Goal: Information Seeking & Learning: Learn about a topic

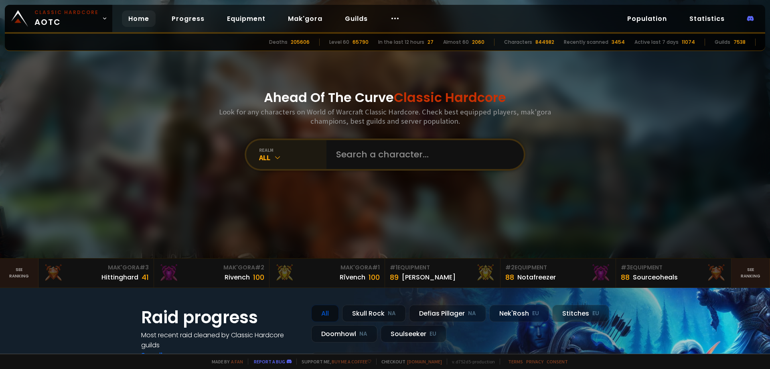
click at [269, 160] on div "All" at bounding box center [292, 157] width 67 height 9
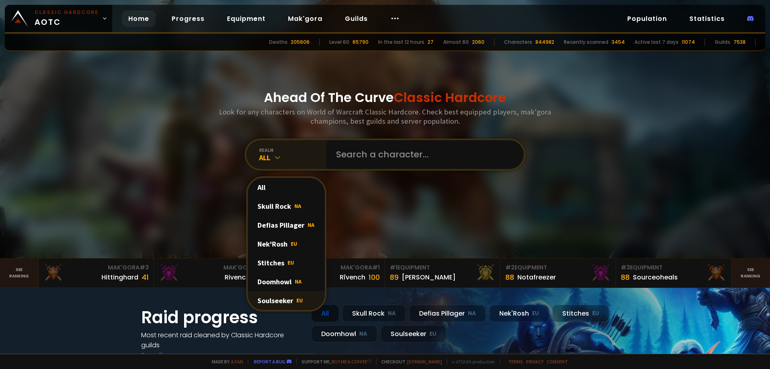
click at [285, 298] on div "Soulseeker EU" at bounding box center [286, 300] width 77 height 19
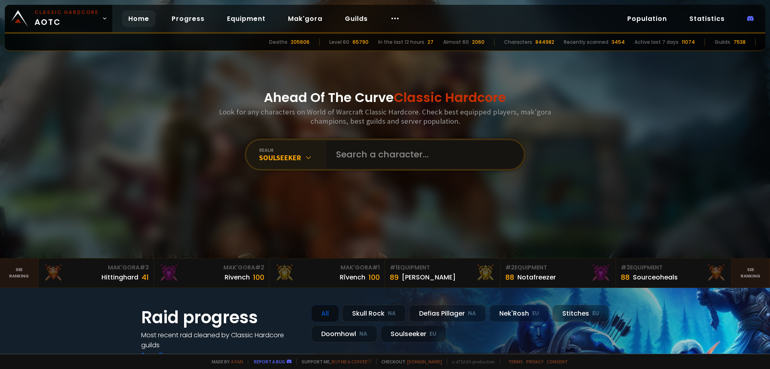
click at [376, 160] on input "text" at bounding box center [422, 154] width 183 height 29
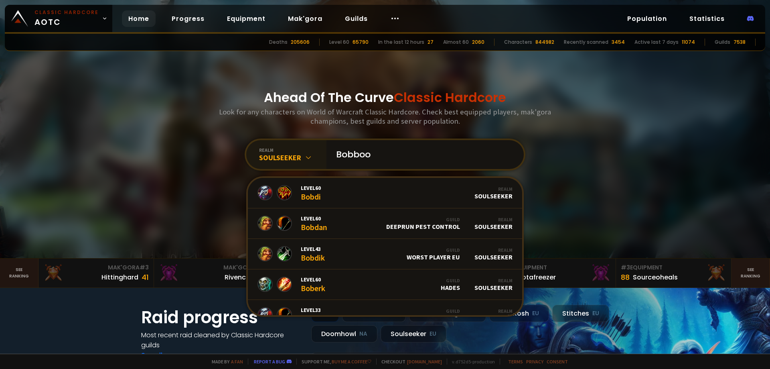
type input "Bobboom"
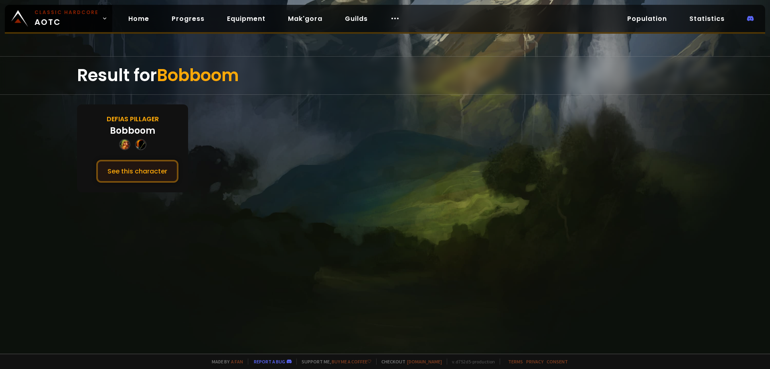
click at [155, 168] on button "See this character" at bounding box center [137, 171] width 82 height 23
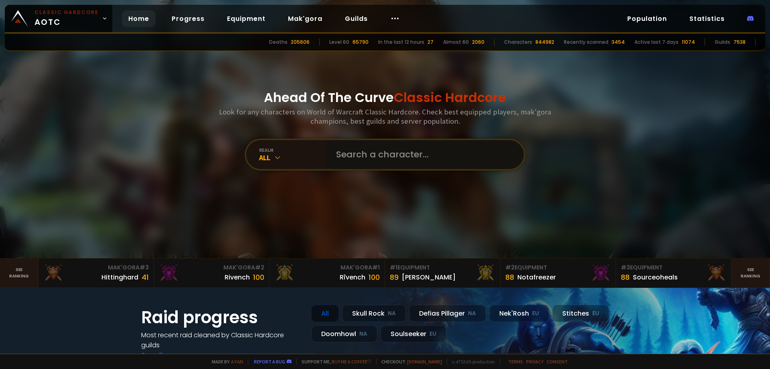
click at [356, 155] on input "text" at bounding box center [422, 154] width 183 height 29
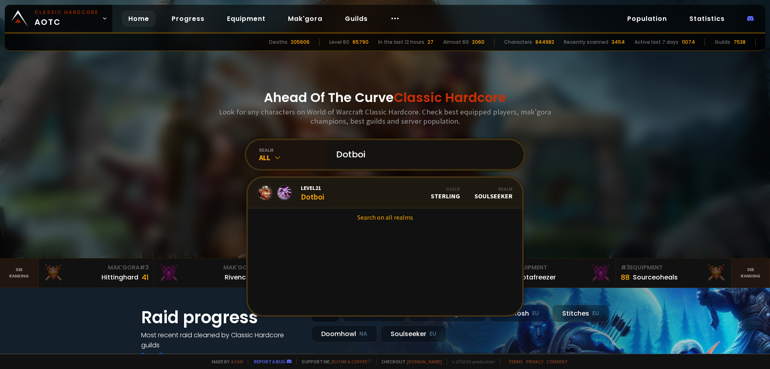
type input "Dotboi"
click at [348, 195] on link "Level 21 Dotboi Guild Sterling Realm Soulseeker" at bounding box center [385, 193] width 274 height 30
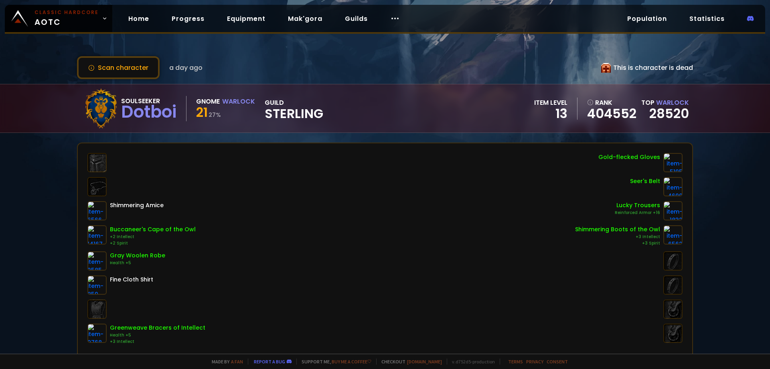
click at [279, 112] on span "Sterling" at bounding box center [294, 113] width 59 height 12
click at [302, 118] on span "Sterling" at bounding box center [294, 113] width 59 height 12
click at [291, 109] on span "Sterling" at bounding box center [294, 113] width 59 height 12
click at [138, 19] on link "Home" at bounding box center [139, 18] width 34 height 16
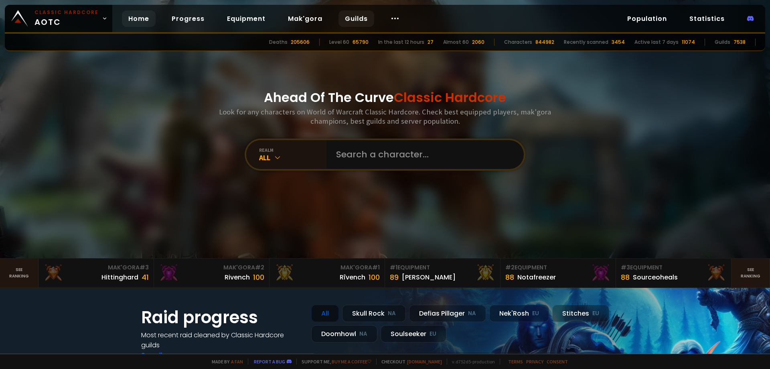
click at [347, 18] on link "Guilds" at bounding box center [356, 18] width 36 height 16
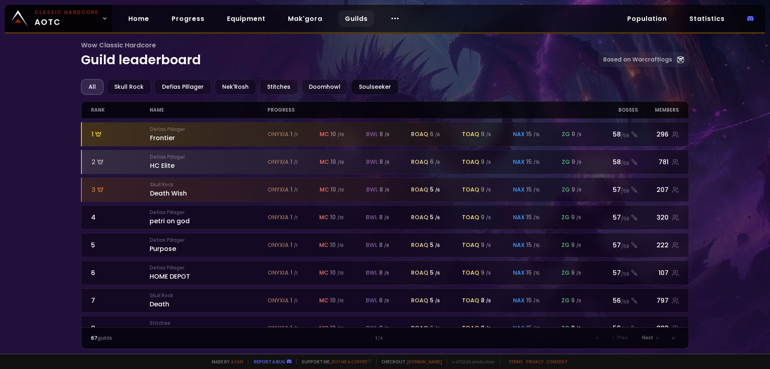
click at [377, 89] on div "Soulseeker" at bounding box center [374, 87] width 47 height 16
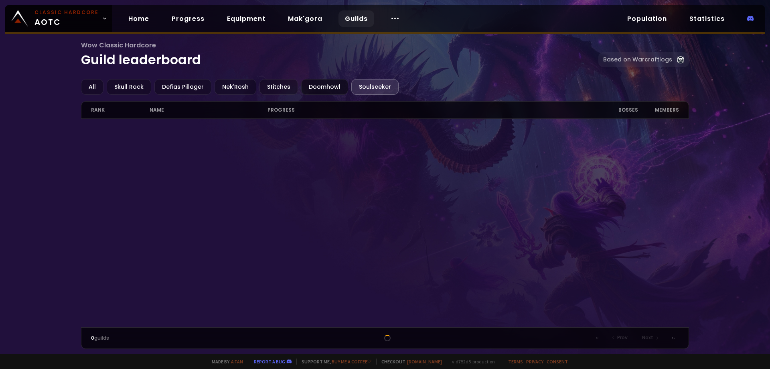
click at [301, 81] on div "Doomhowl" at bounding box center [324, 87] width 47 height 16
click at [373, 83] on div "Soulseeker" at bounding box center [374, 87] width 47 height 16
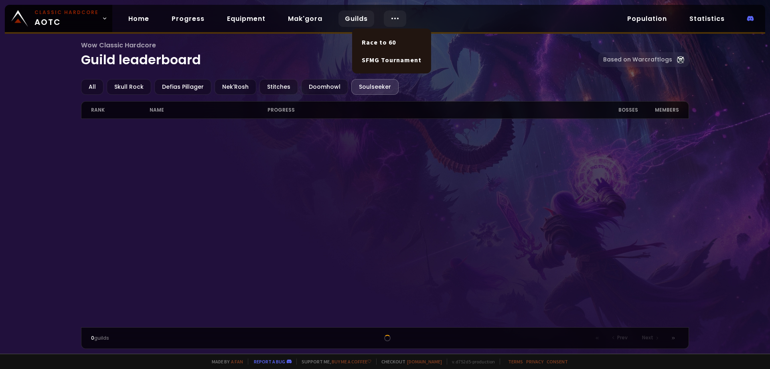
click at [399, 16] on div at bounding box center [395, 18] width 22 height 16
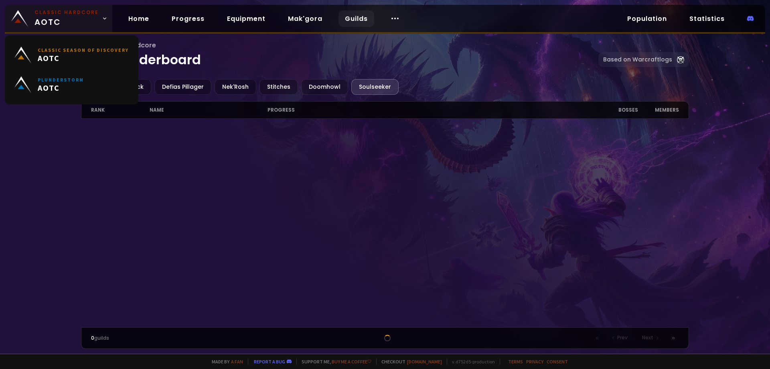
click at [105, 20] on link "Classic Hardcore AOTC" at bounding box center [58, 18] width 107 height 27
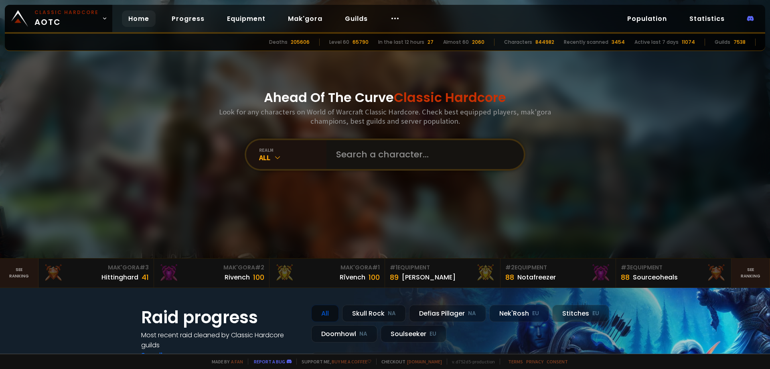
click at [405, 160] on input "text" at bounding box center [422, 154] width 183 height 29
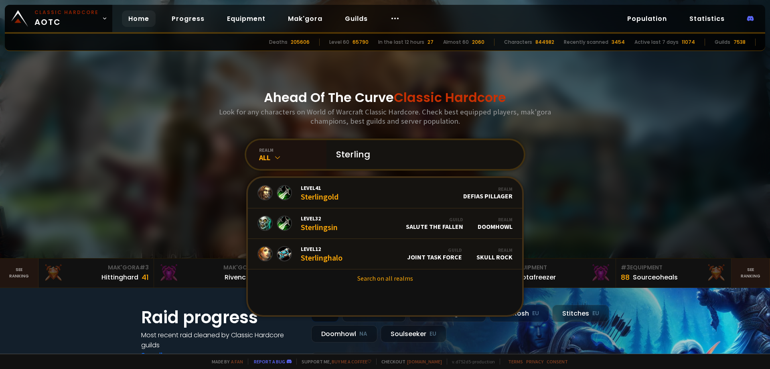
drag, startPoint x: 414, startPoint y: 154, endPoint x: 226, endPoint y: 130, distance: 189.2
click at [277, 131] on div "Ahead Of The Curve Classic Hardcore Look for any characters on World of Warcraf…" at bounding box center [385, 129] width 483 height 258
type input "Schmigol"
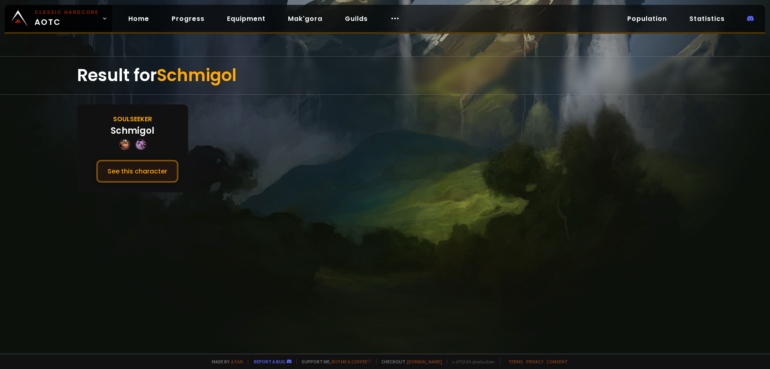
click at [142, 175] on button "See this character" at bounding box center [137, 171] width 82 height 23
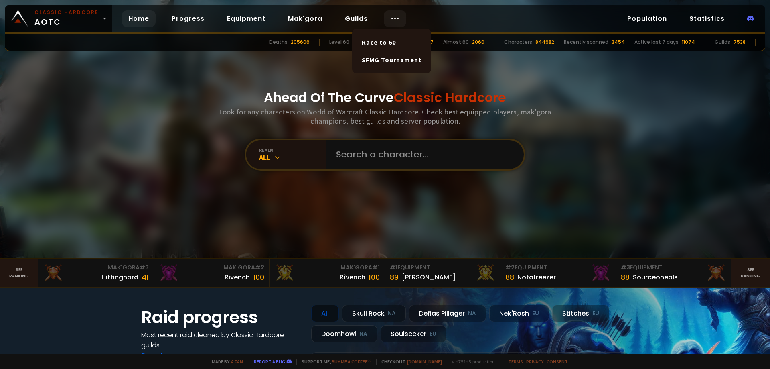
click at [392, 19] on circle at bounding box center [392, 18] width 1 height 1
drag, startPoint x: 289, startPoint y: 178, endPoint x: 293, endPoint y: 93, distance: 85.1
click at [401, 15] on div at bounding box center [395, 18] width 22 height 16
click at [699, 17] on link "Statistics" at bounding box center [707, 18] width 48 height 16
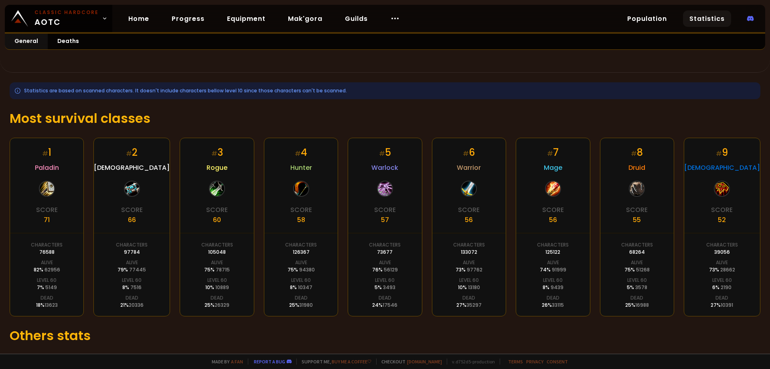
scroll to position [80, 0]
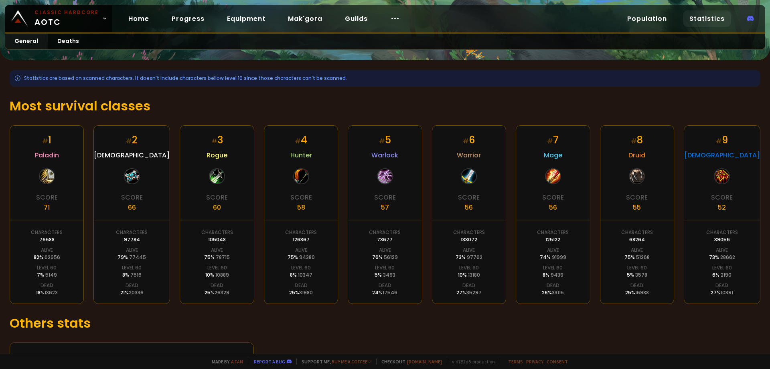
click at [557, 254] on span "91999" at bounding box center [559, 256] width 14 height 7
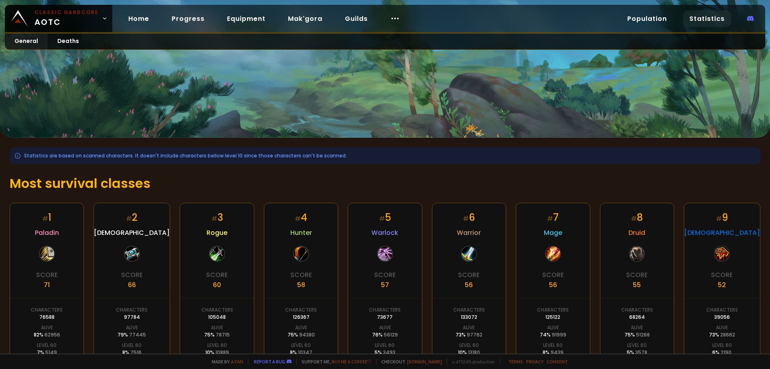
scroll to position [0, 0]
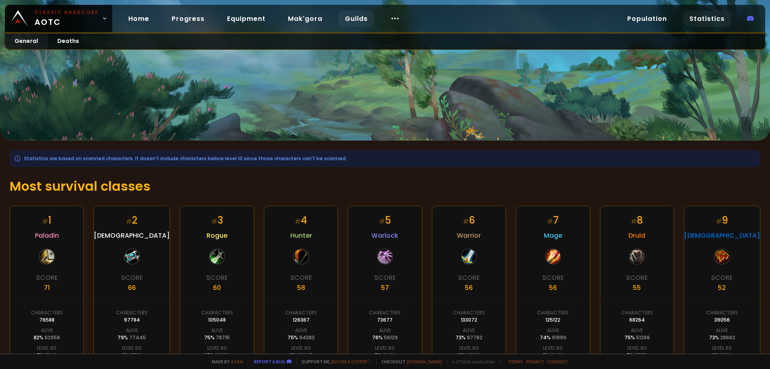
click at [365, 24] on link "Guilds" at bounding box center [356, 18] width 36 height 16
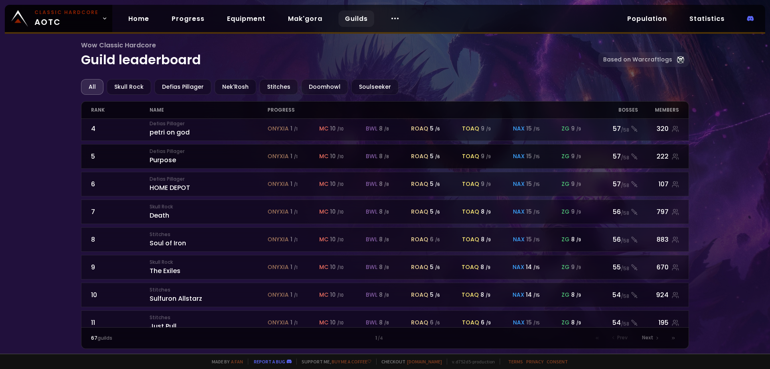
scroll to position [349, 0]
